Goal: Contribute content

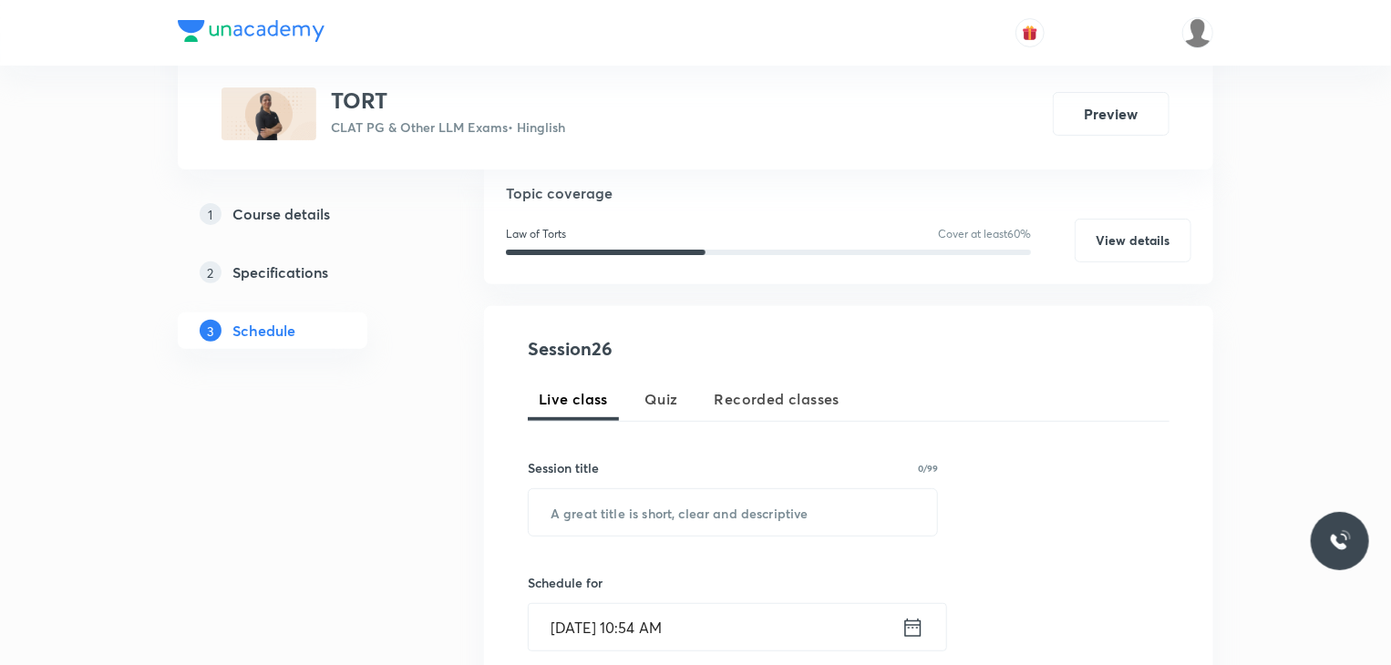
scroll to position [208, 0]
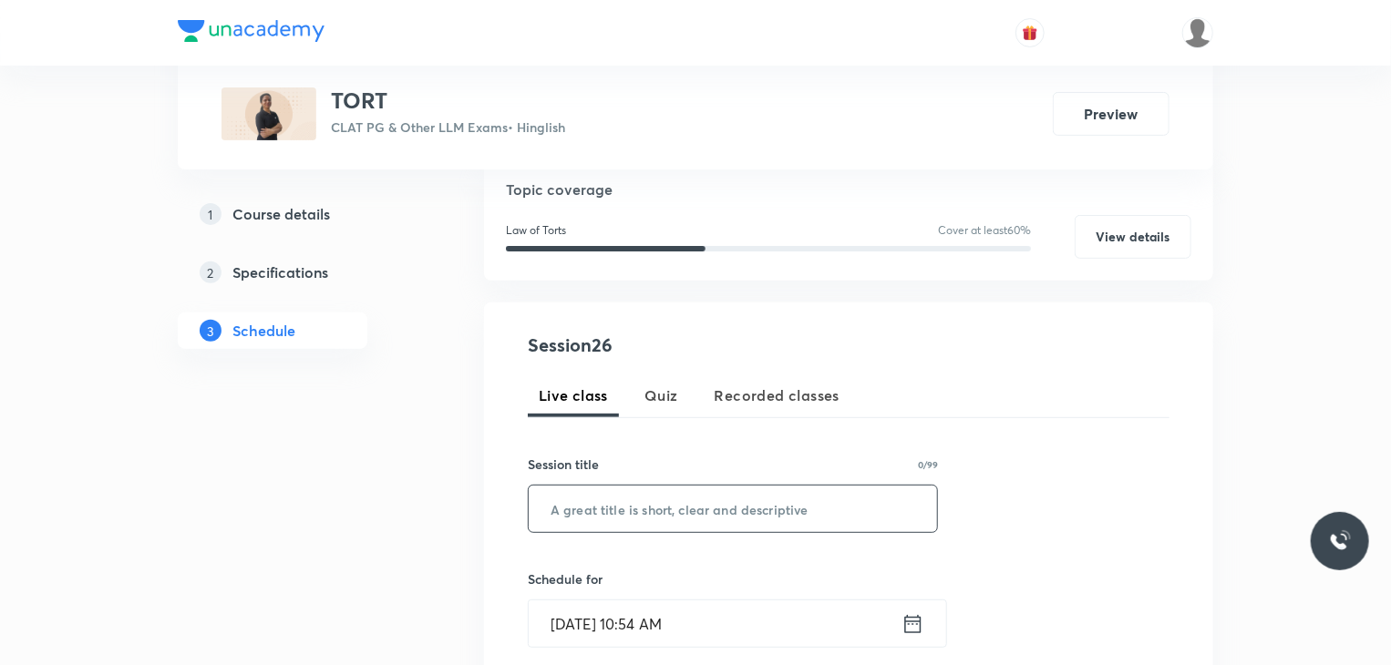
click at [577, 507] on input "text" at bounding box center [733, 509] width 408 height 46
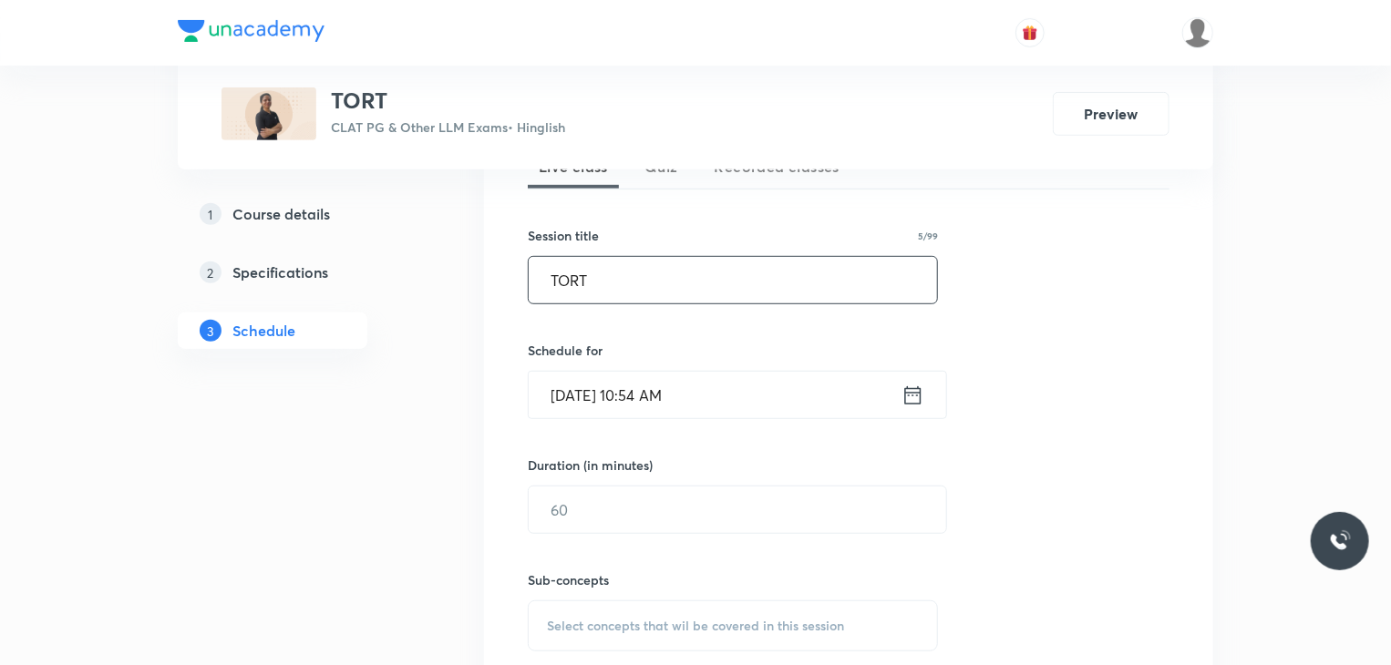
scroll to position [496, 0]
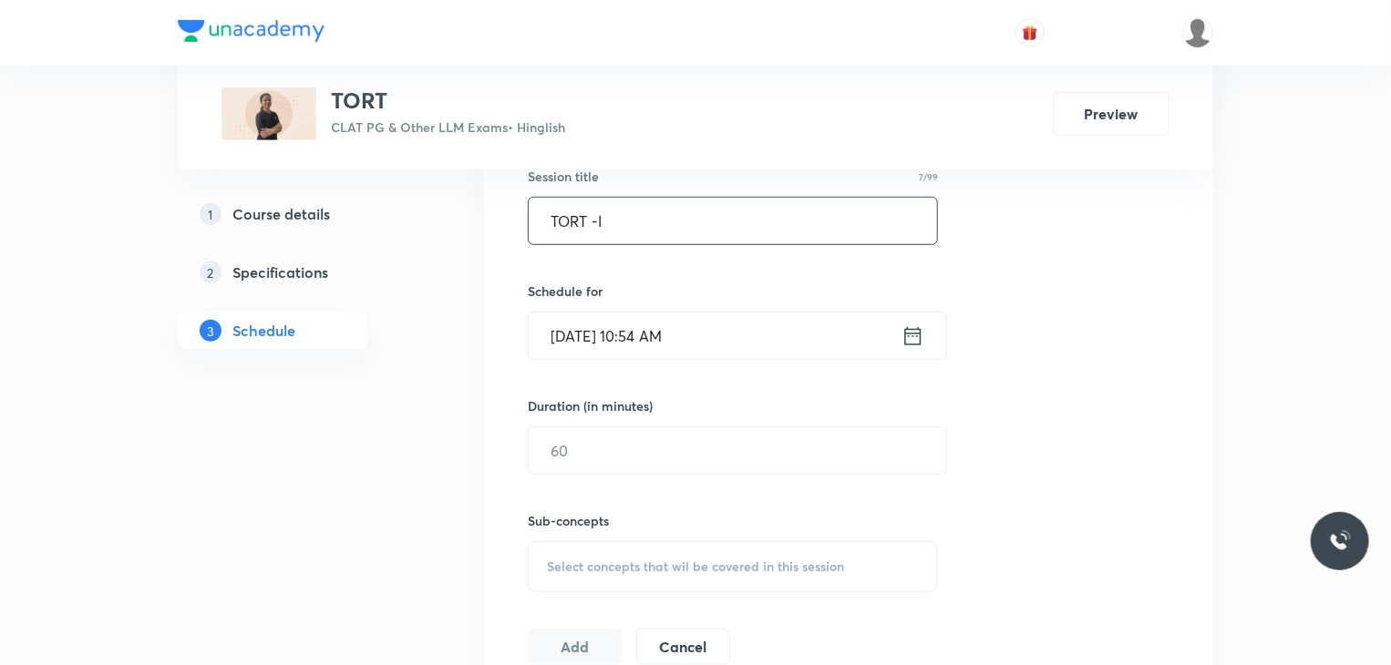
type input "TORT -I"
click at [649, 331] on input "Sep 6, 2025, 10:54 AM" at bounding box center [715, 336] width 373 height 46
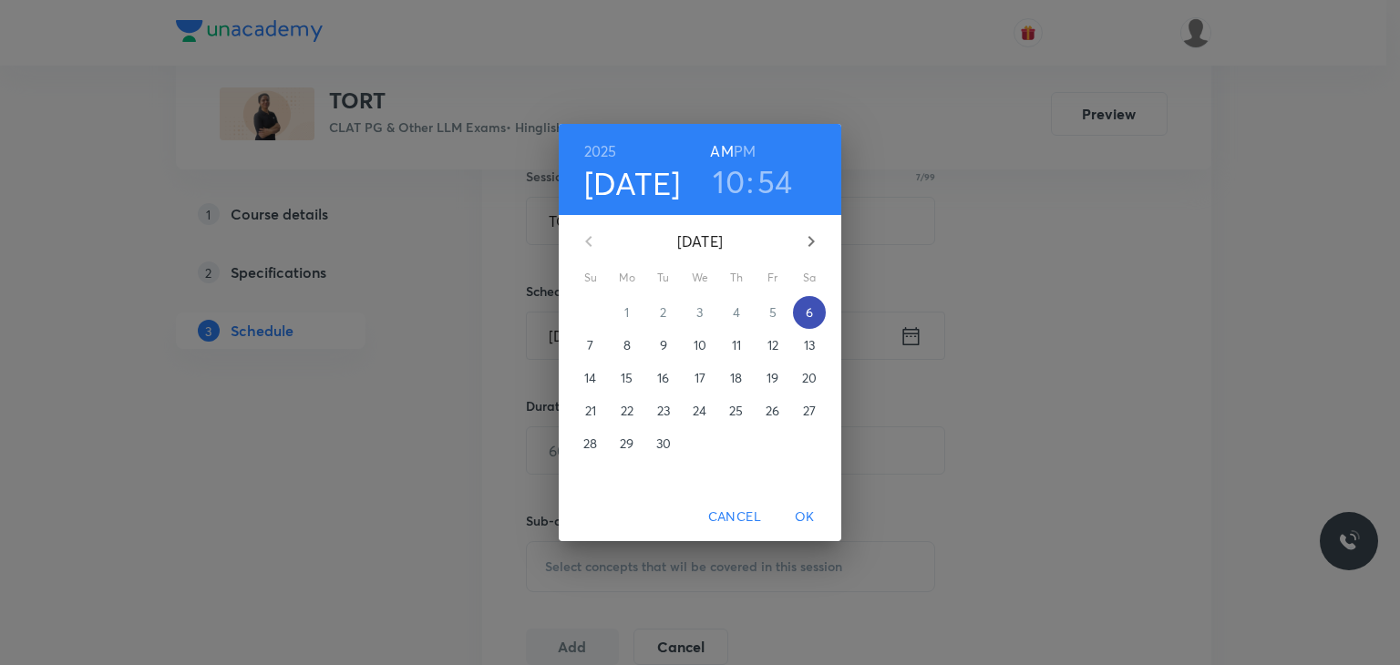
click at [803, 314] on span "6" at bounding box center [809, 313] width 33 height 18
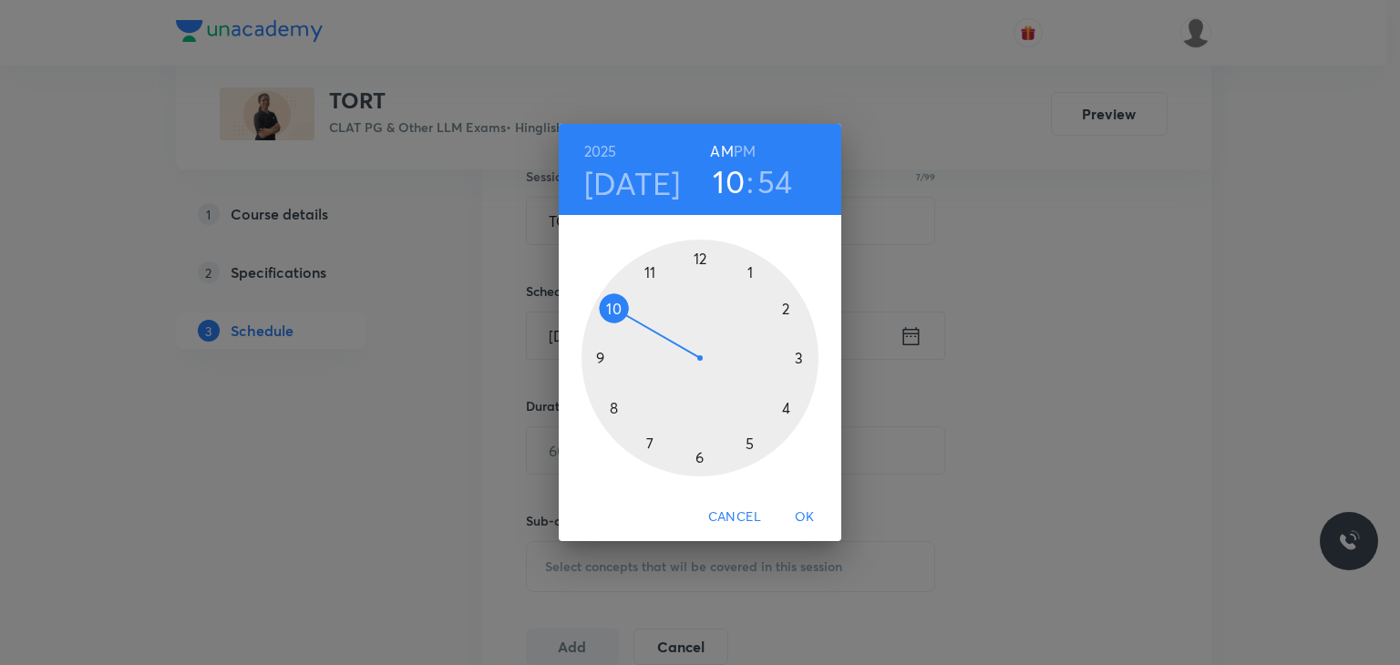
click at [785, 305] on div at bounding box center [700, 358] width 237 height 237
click at [748, 150] on h6 "PM" at bounding box center [745, 152] width 22 height 26
click at [696, 258] on div at bounding box center [700, 358] width 237 height 237
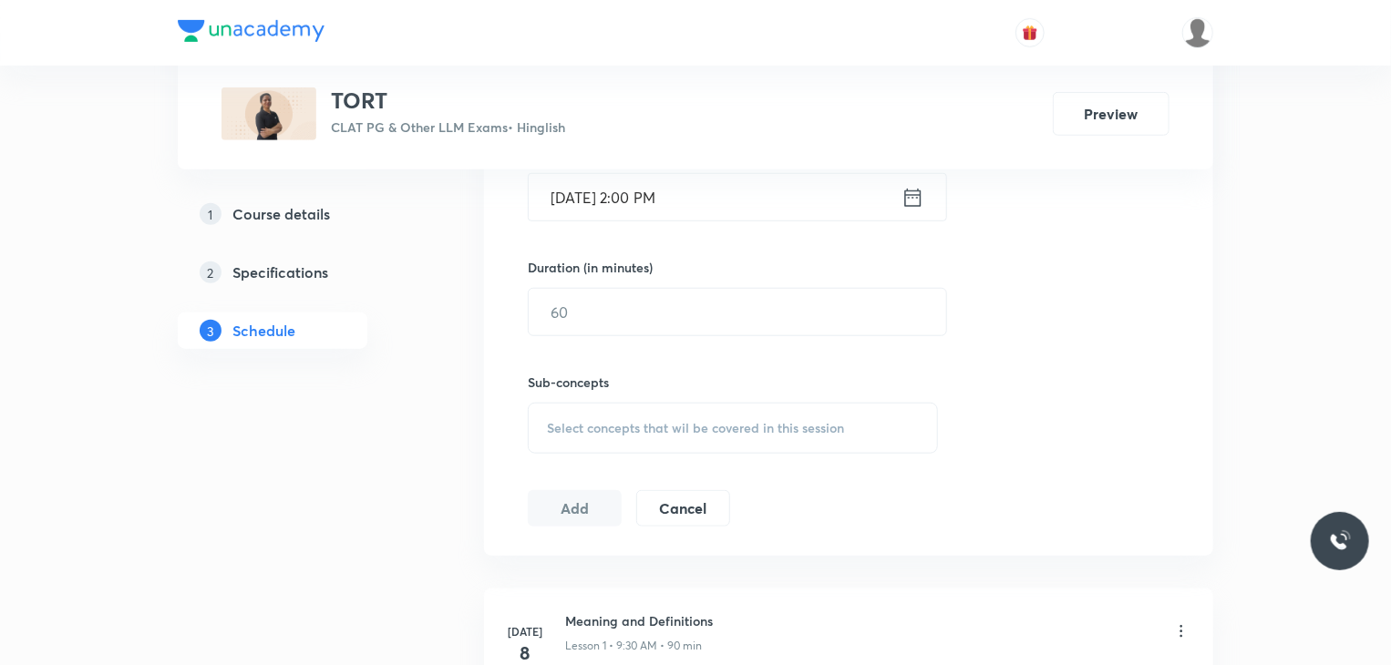
scroll to position [638, 0]
click at [679, 308] on input "text" at bounding box center [738, 308] width 418 height 46
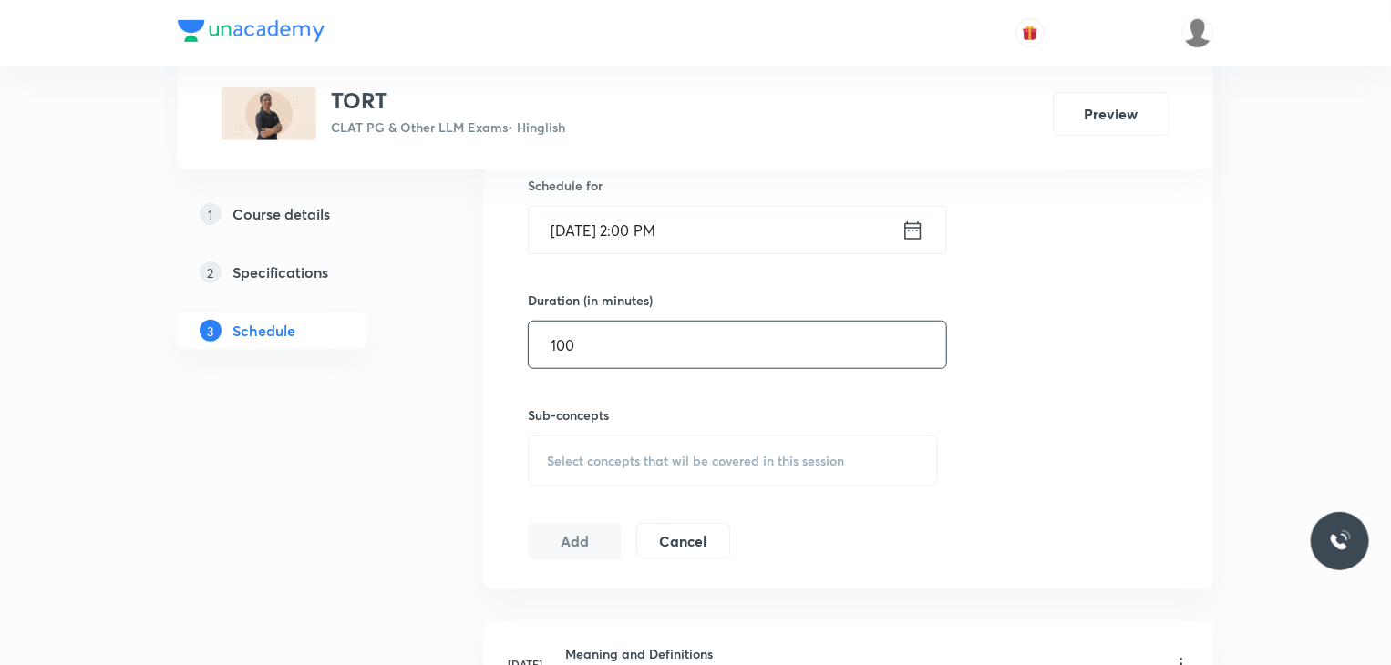
scroll to position [613, 0]
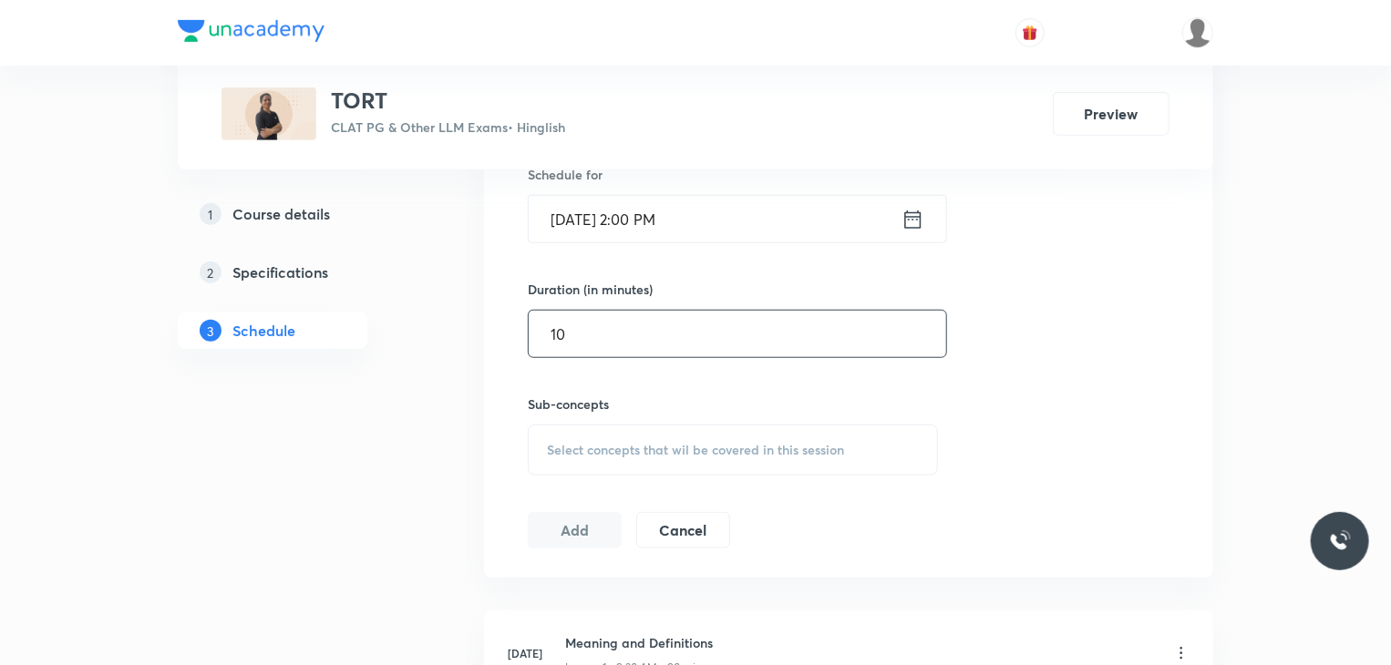
type input "1"
type input "0"
type input "90"
click at [601, 444] on span "Select concepts that wil be covered in this session" at bounding box center [695, 450] width 297 height 15
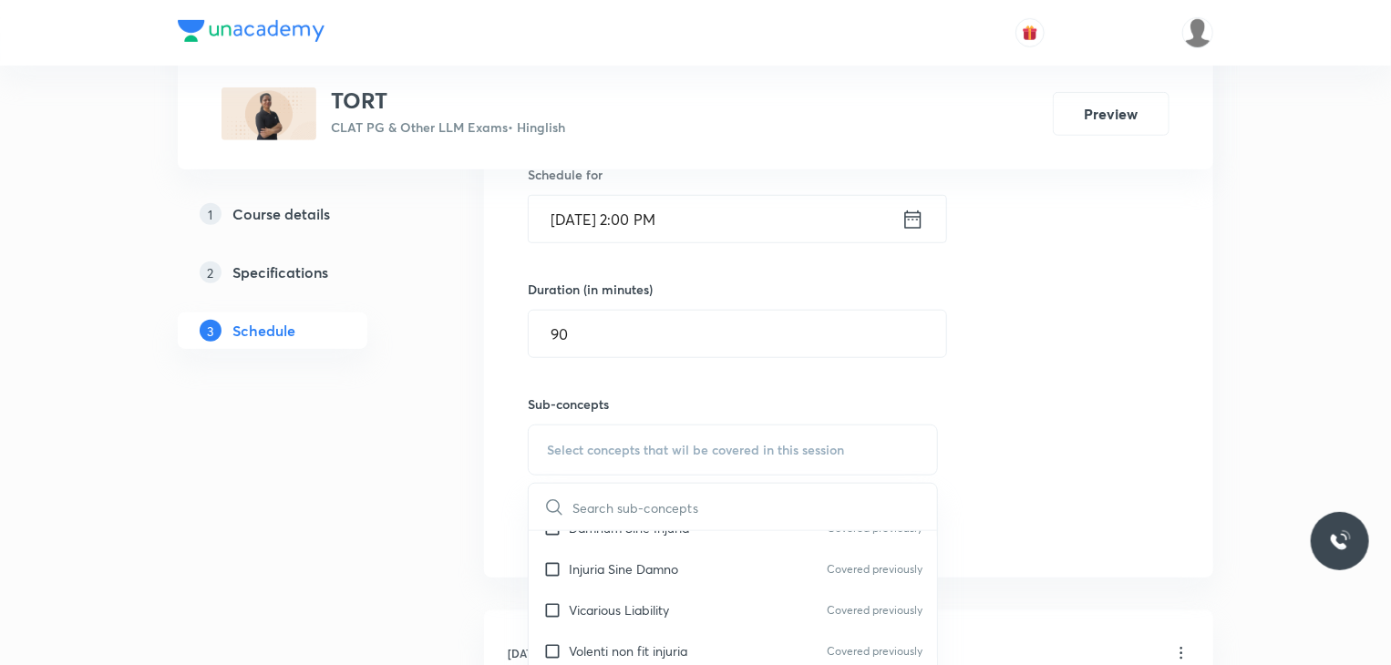
scroll to position [106, 0]
click at [562, 570] on input "checkbox" at bounding box center [556, 569] width 26 height 19
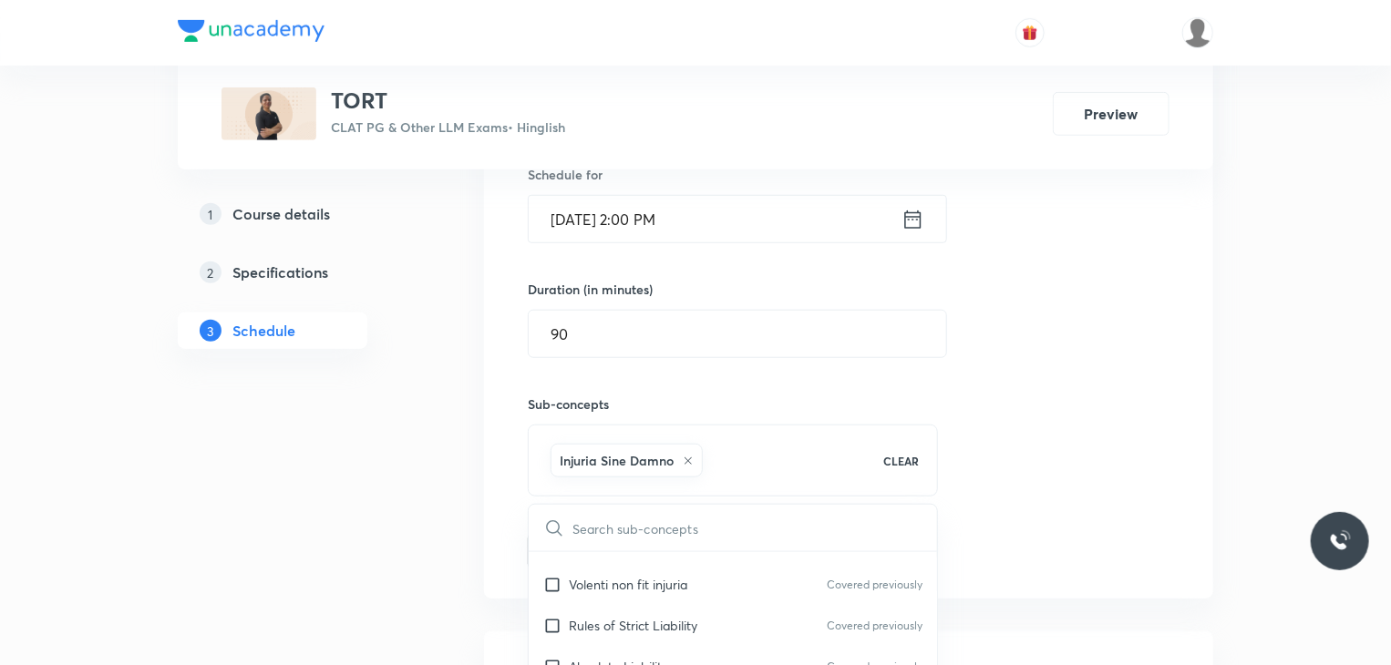
scroll to position [211, 0]
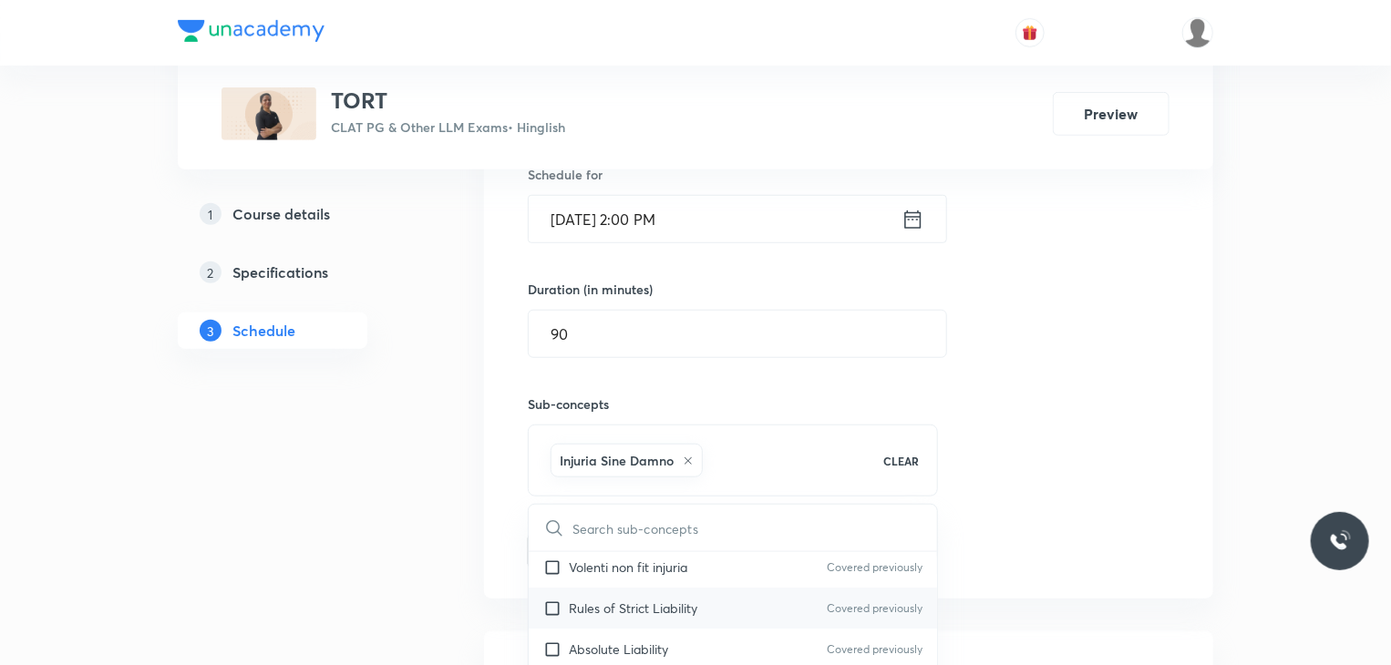
click at [551, 588] on div "Rules of Strict Liability Covered previously" at bounding box center [733, 608] width 408 height 41
checkbox input "true"
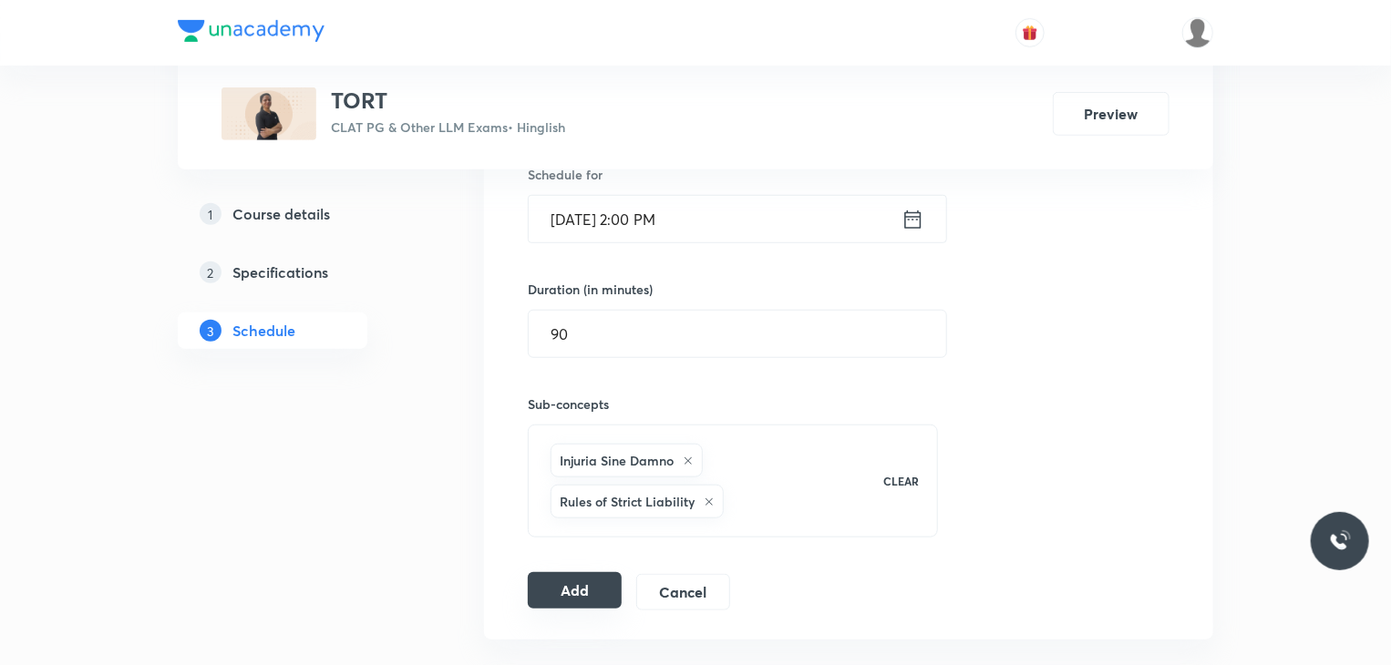
click at [588, 577] on button "Add" at bounding box center [575, 590] width 94 height 36
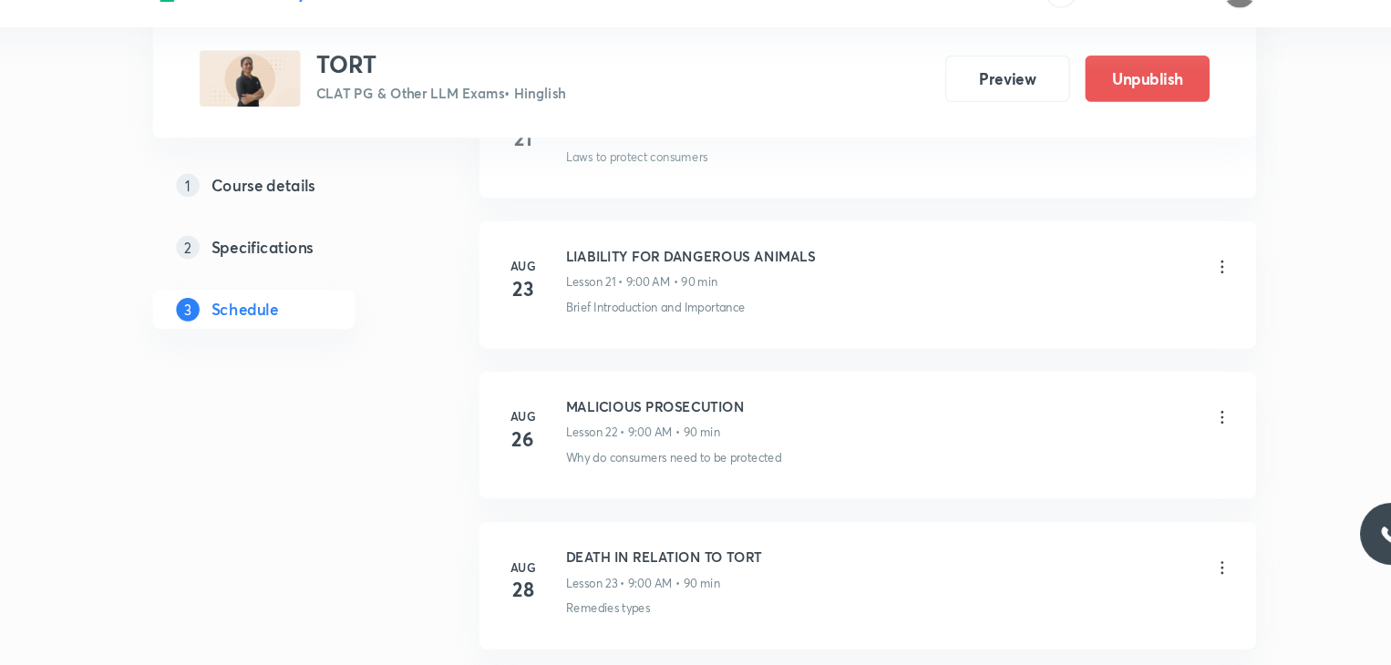
scroll to position [4372, 0]
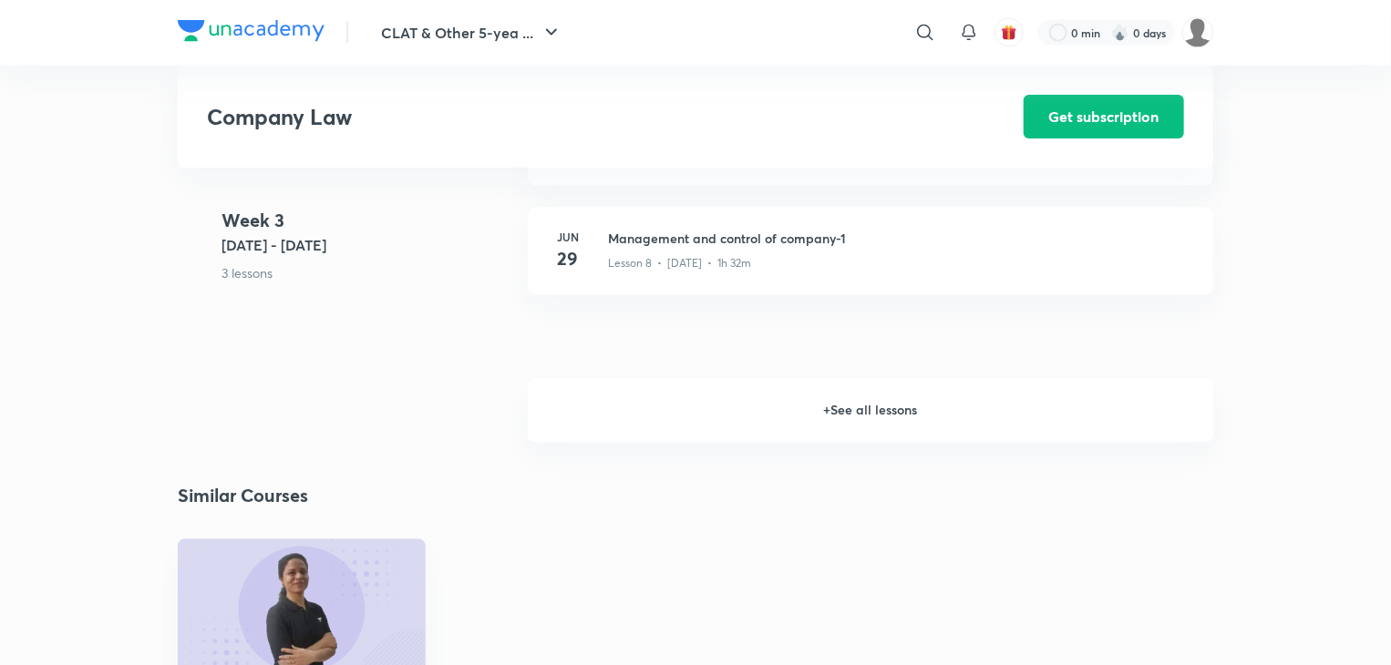
scroll to position [1662, 0]
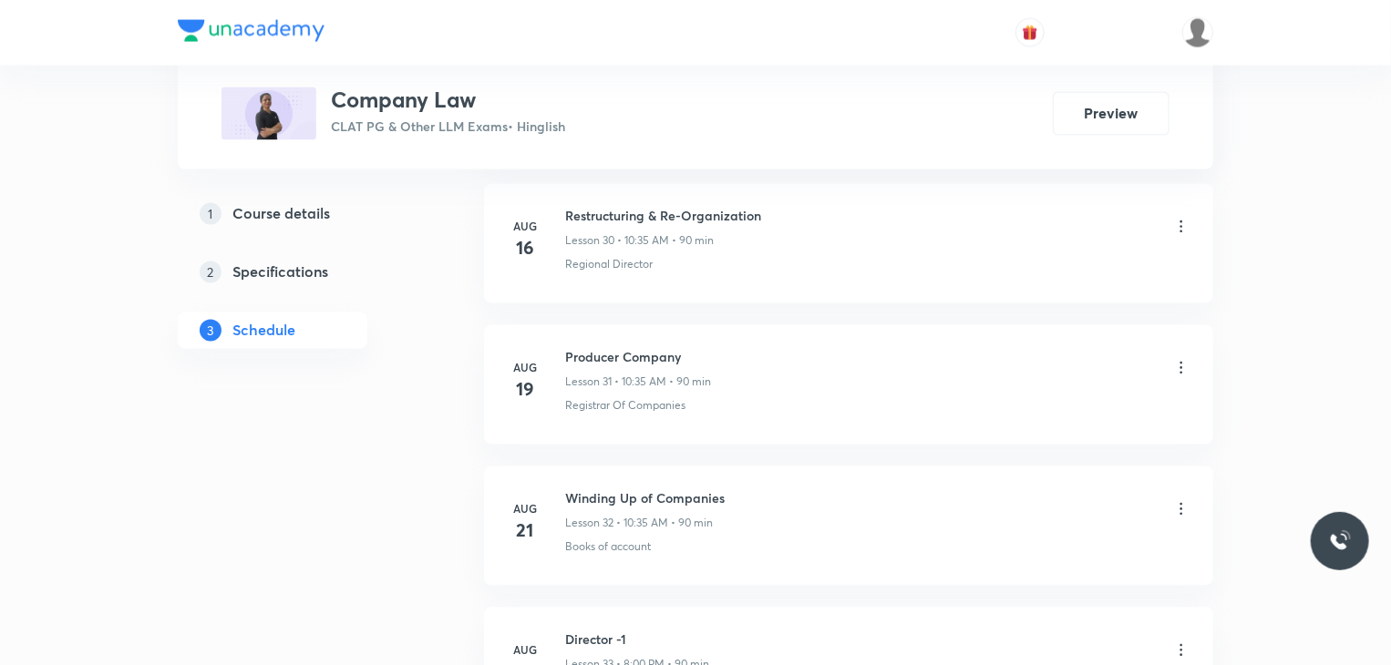
scroll to position [5639, 0]
